Goal: Complete application form

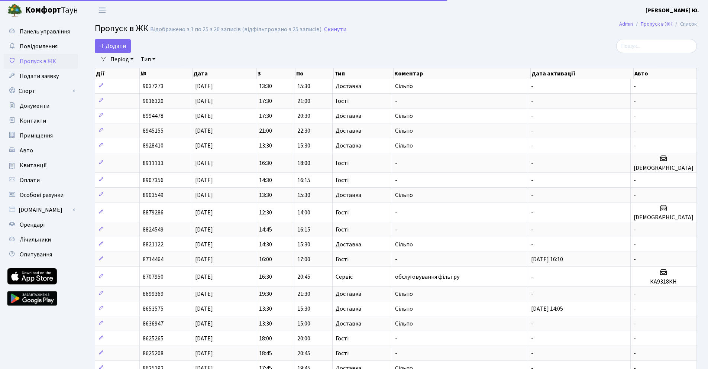
select select "25"
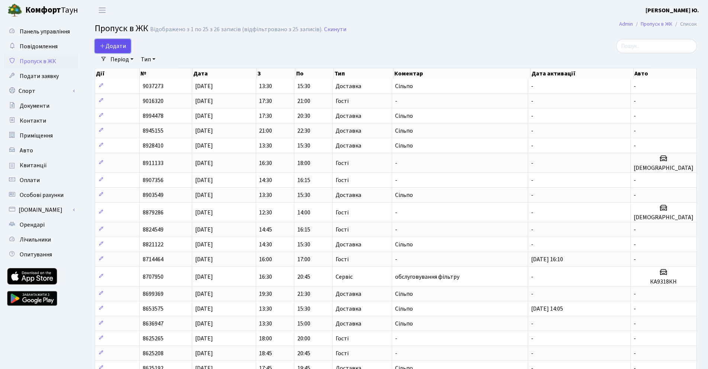
click at [120, 50] on link "Додати" at bounding box center [113, 46] width 36 height 14
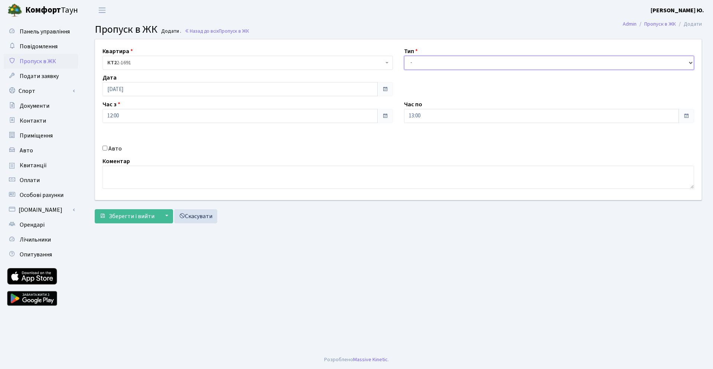
click at [437, 60] on select "- Доставка Таксі Гості Сервіс" at bounding box center [549, 63] width 291 height 14
select select "18"
click at [404, 56] on select "- Доставка Таксі Гості Сервіс" at bounding box center [549, 63] width 291 height 14
click at [366, 118] on input "12:00" at bounding box center [240, 116] width 275 height 14
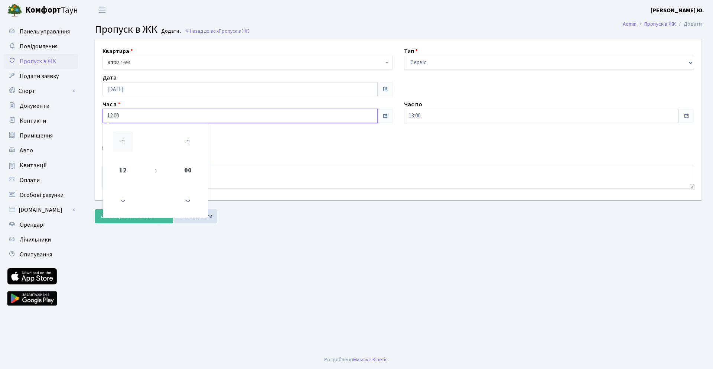
click at [122, 142] on icon at bounding box center [123, 142] width 20 height 20
type input "13:00"
click at [431, 120] on input "13:00" at bounding box center [541, 116] width 275 height 14
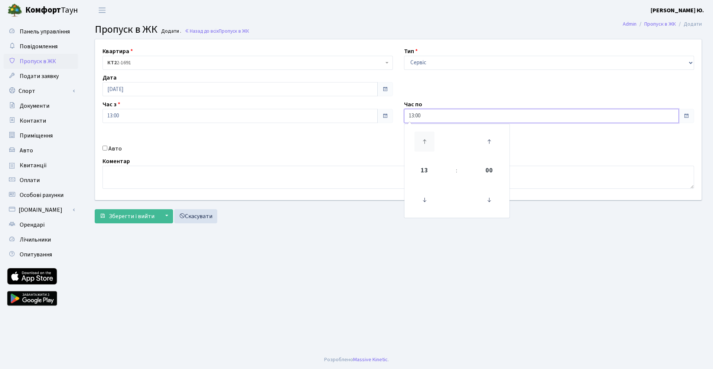
click at [427, 137] on icon at bounding box center [425, 142] width 20 height 20
click at [424, 198] on icon at bounding box center [425, 200] width 20 height 20
type input "15:00"
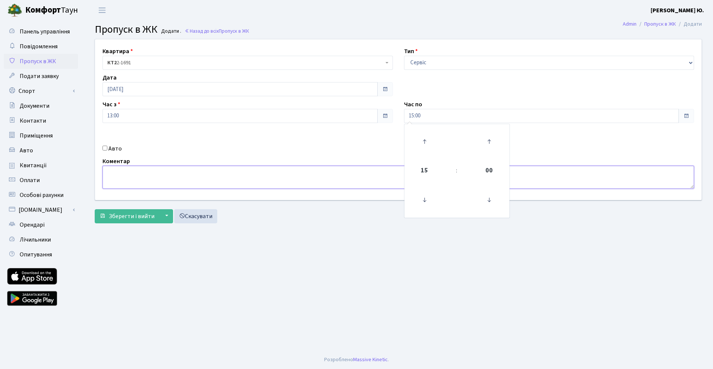
click at [136, 177] on textarea at bounding box center [399, 177] width 592 height 23
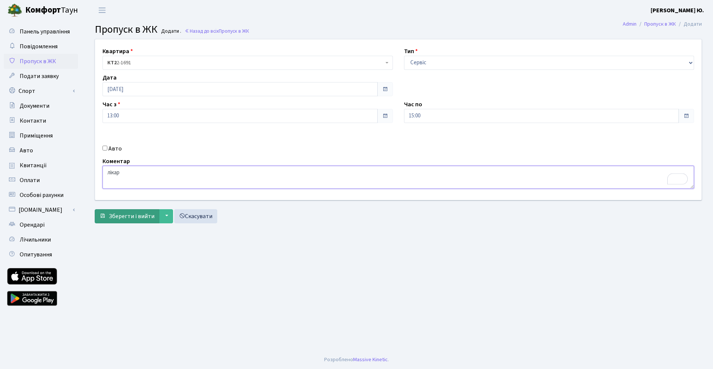
type textarea "лікар"
click at [123, 217] on span "Зберегти і вийти" at bounding box center [132, 216] width 46 height 8
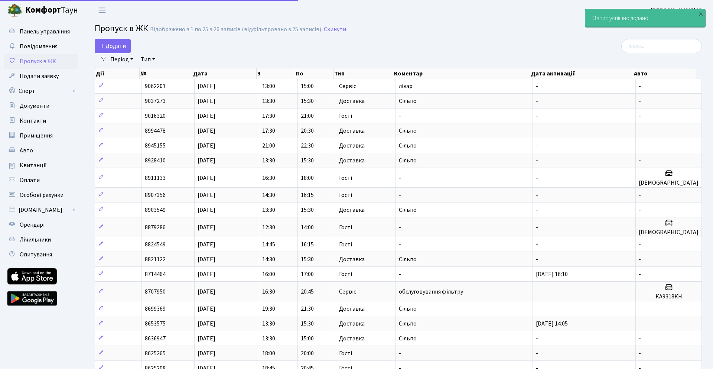
select select "25"
